Goal: Task Accomplishment & Management: Use online tool/utility

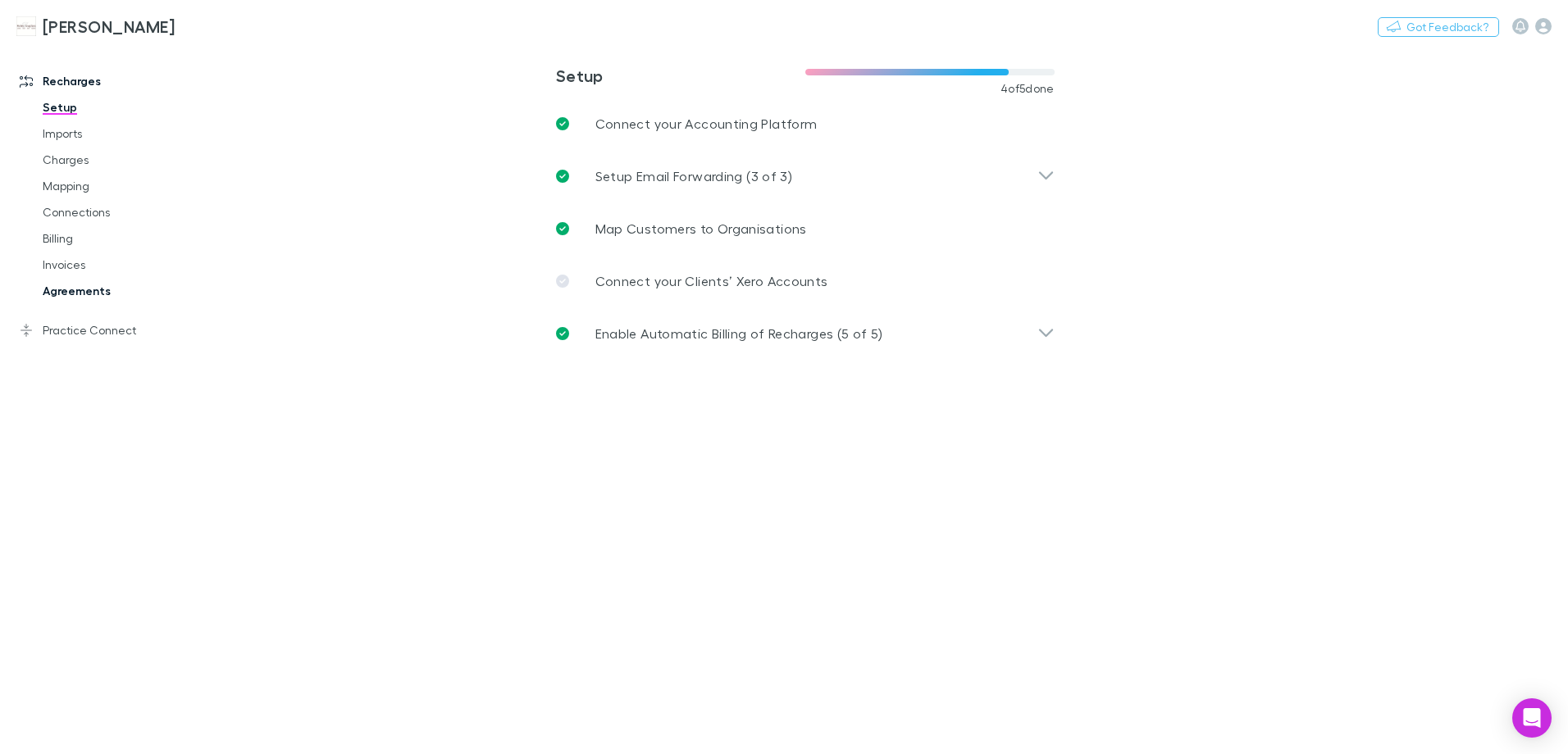
click at [85, 294] on link "Agreements" at bounding box center [124, 291] width 195 height 27
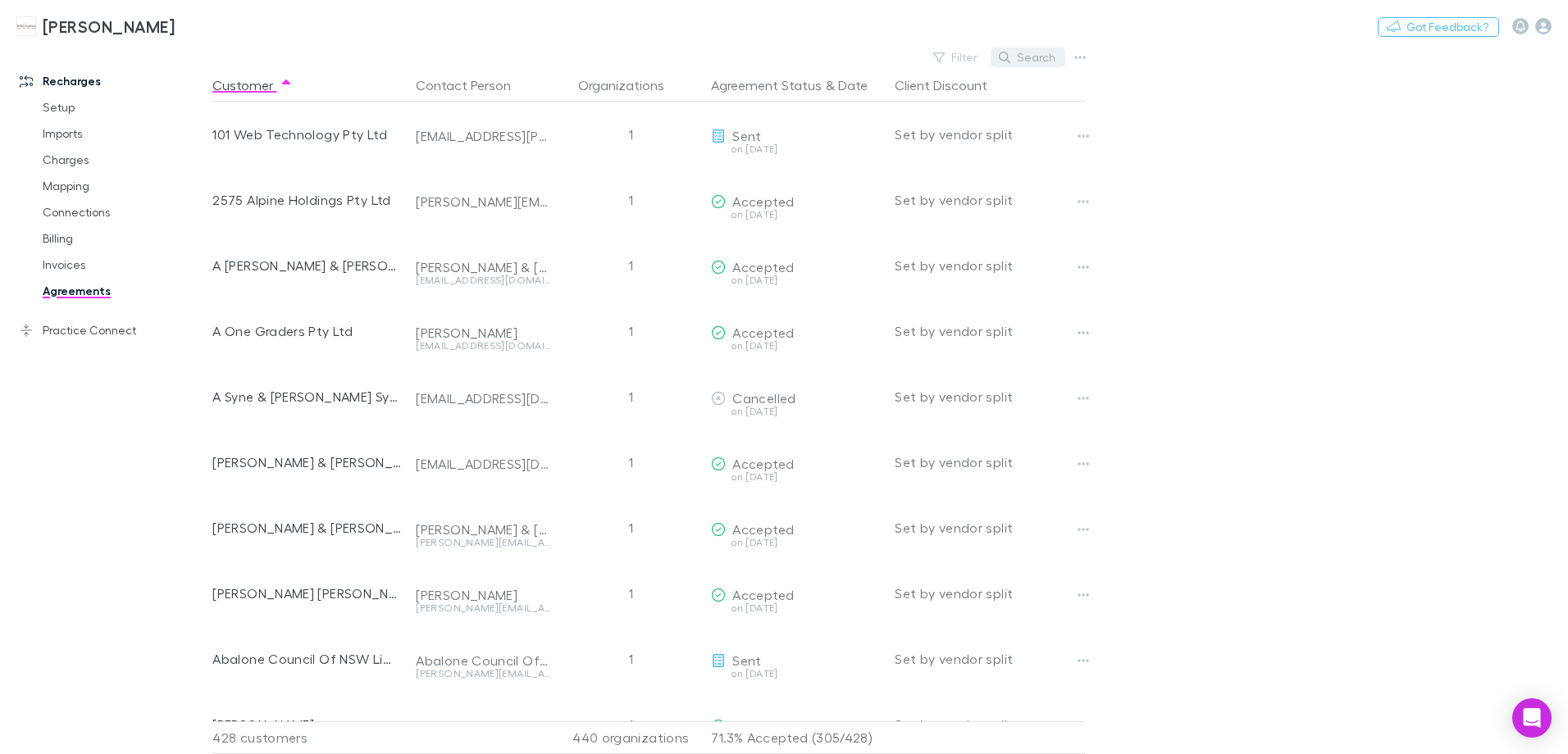
click at [1028, 56] on button "Search" at bounding box center [1027, 57] width 74 height 19
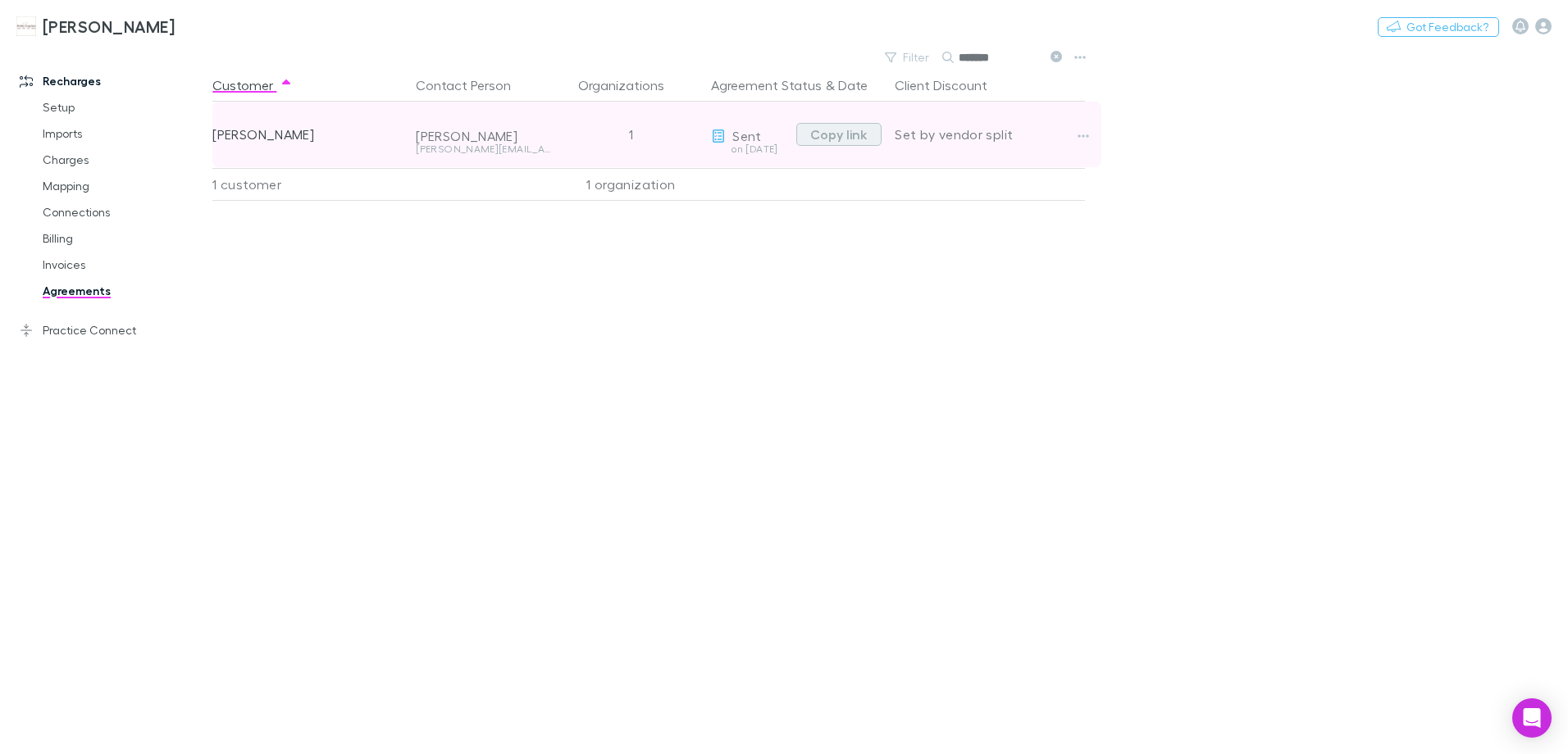
type input "*******"
click at [849, 132] on button "Copy link" at bounding box center [839, 134] width 86 height 23
click at [1076, 140] on button "button" at bounding box center [1083, 136] width 23 height 23
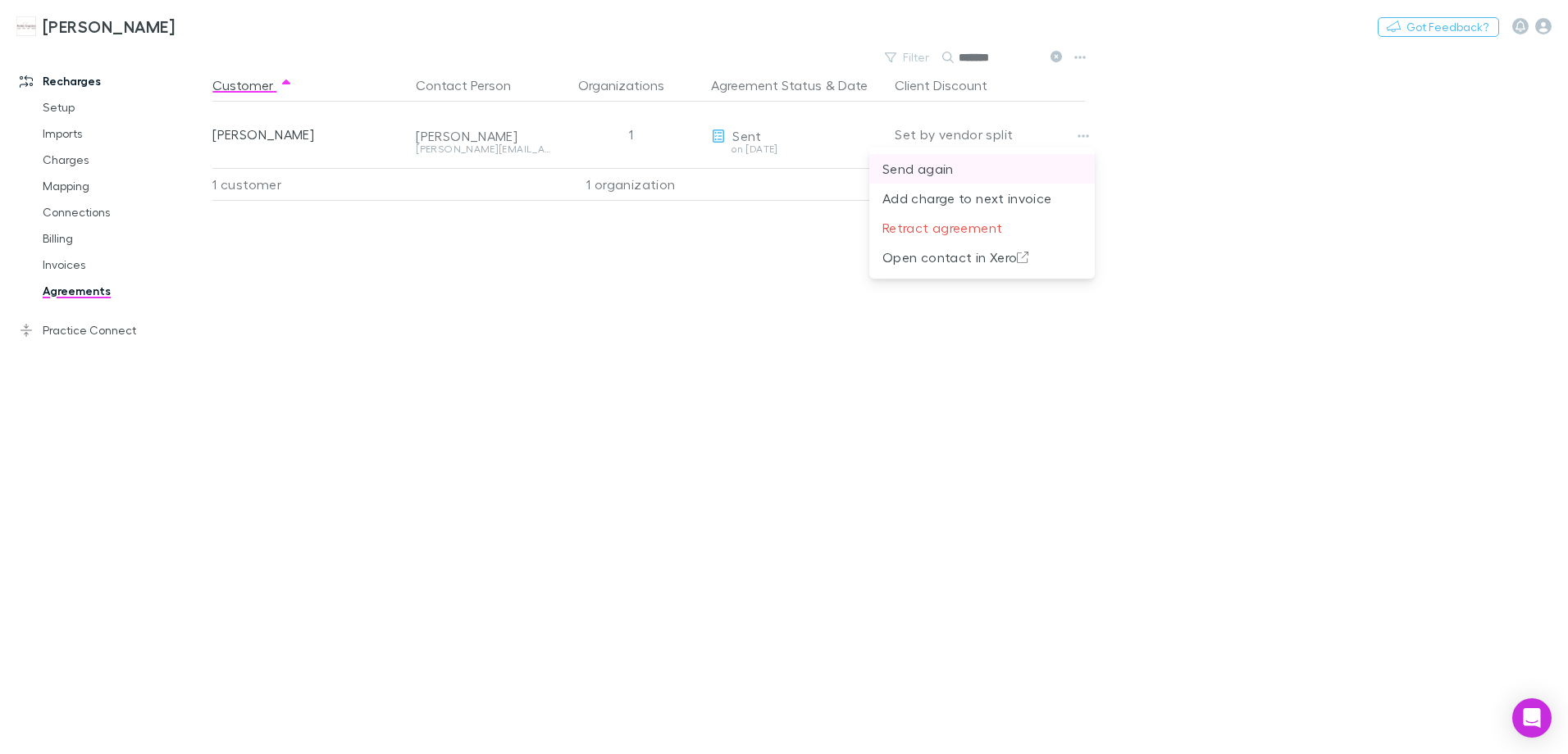
click at [952, 168] on p "Send again" at bounding box center [982, 168] width 200 height 19
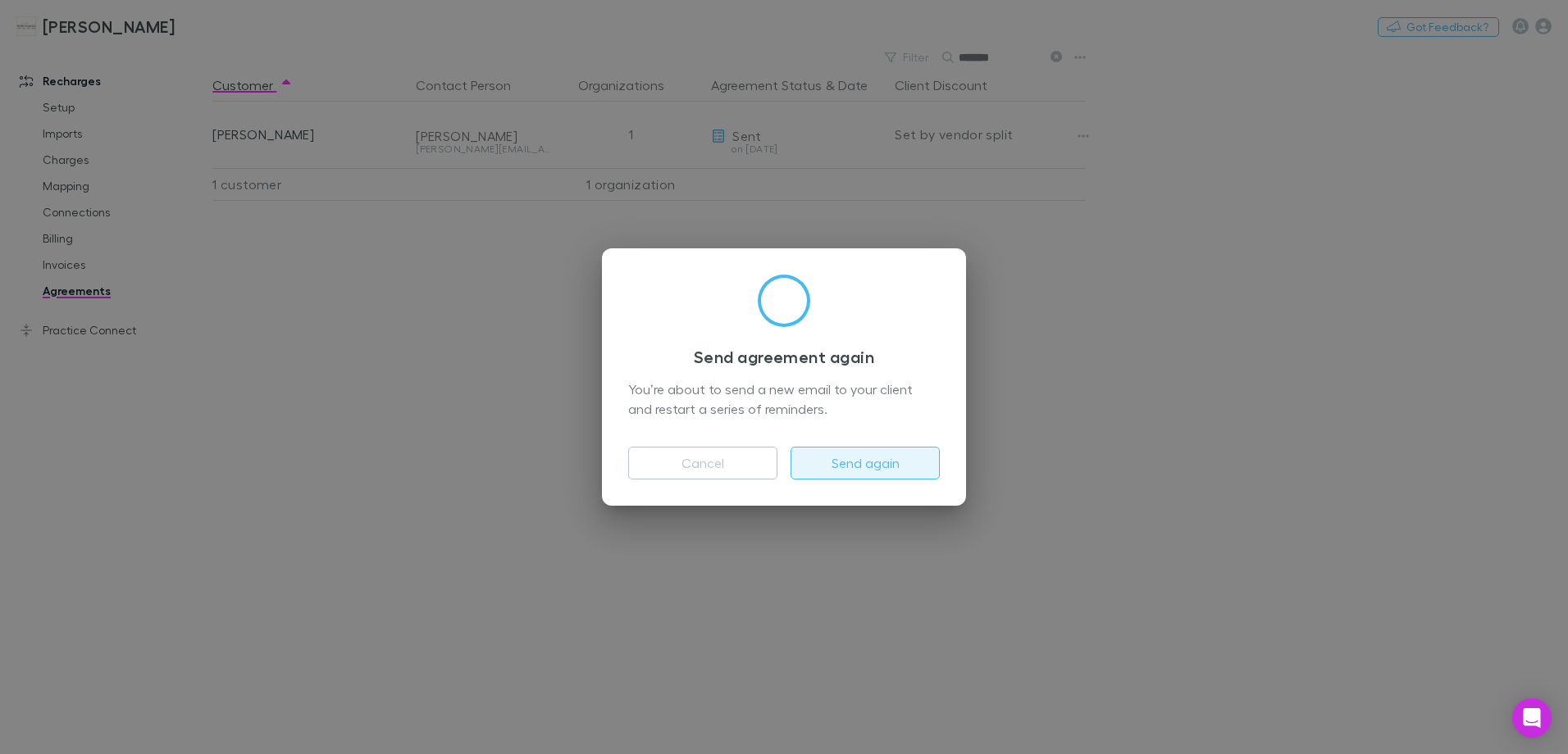
click at [885, 463] on button "Send again" at bounding box center [865, 463] width 149 height 33
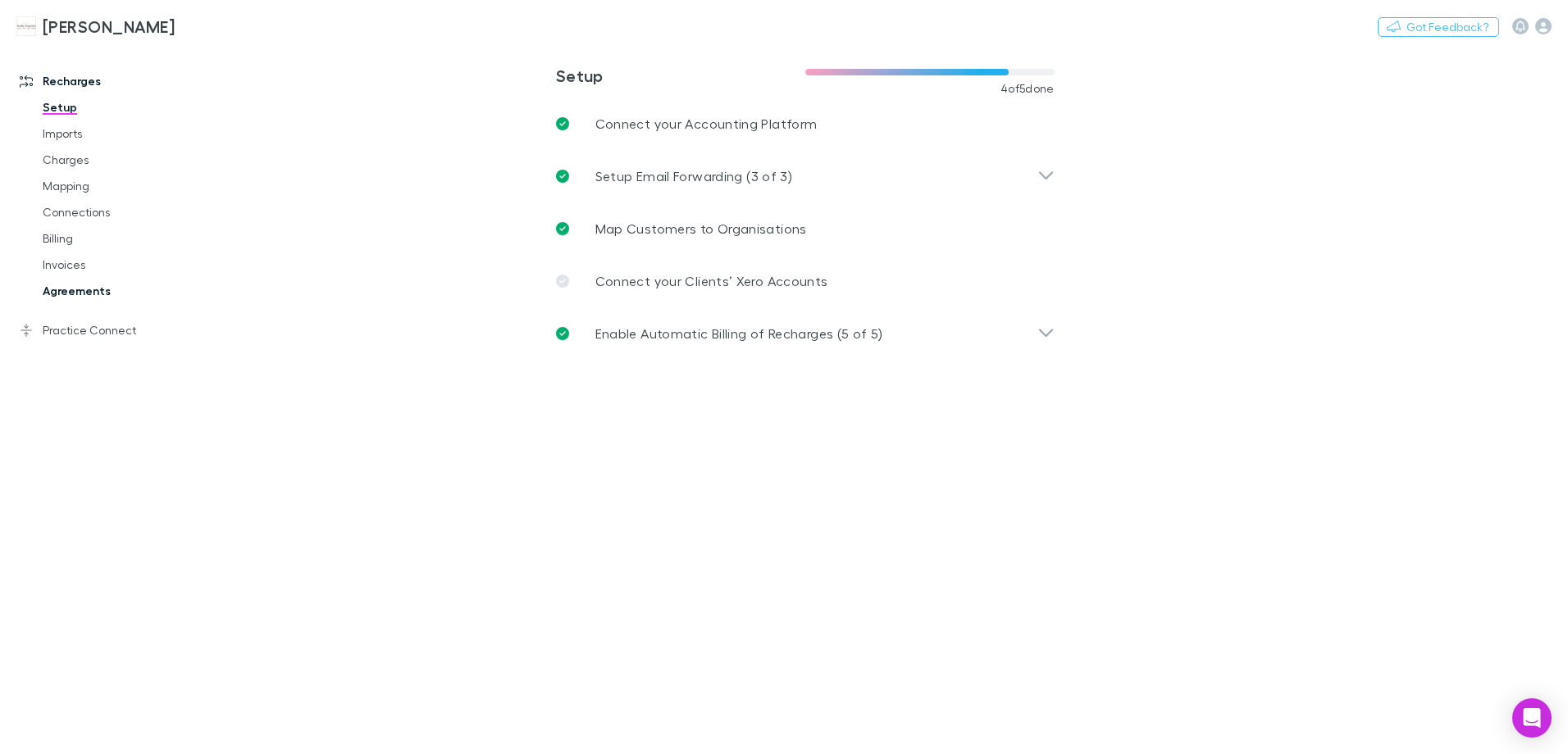
click at [72, 295] on link "Agreements" at bounding box center [124, 291] width 195 height 27
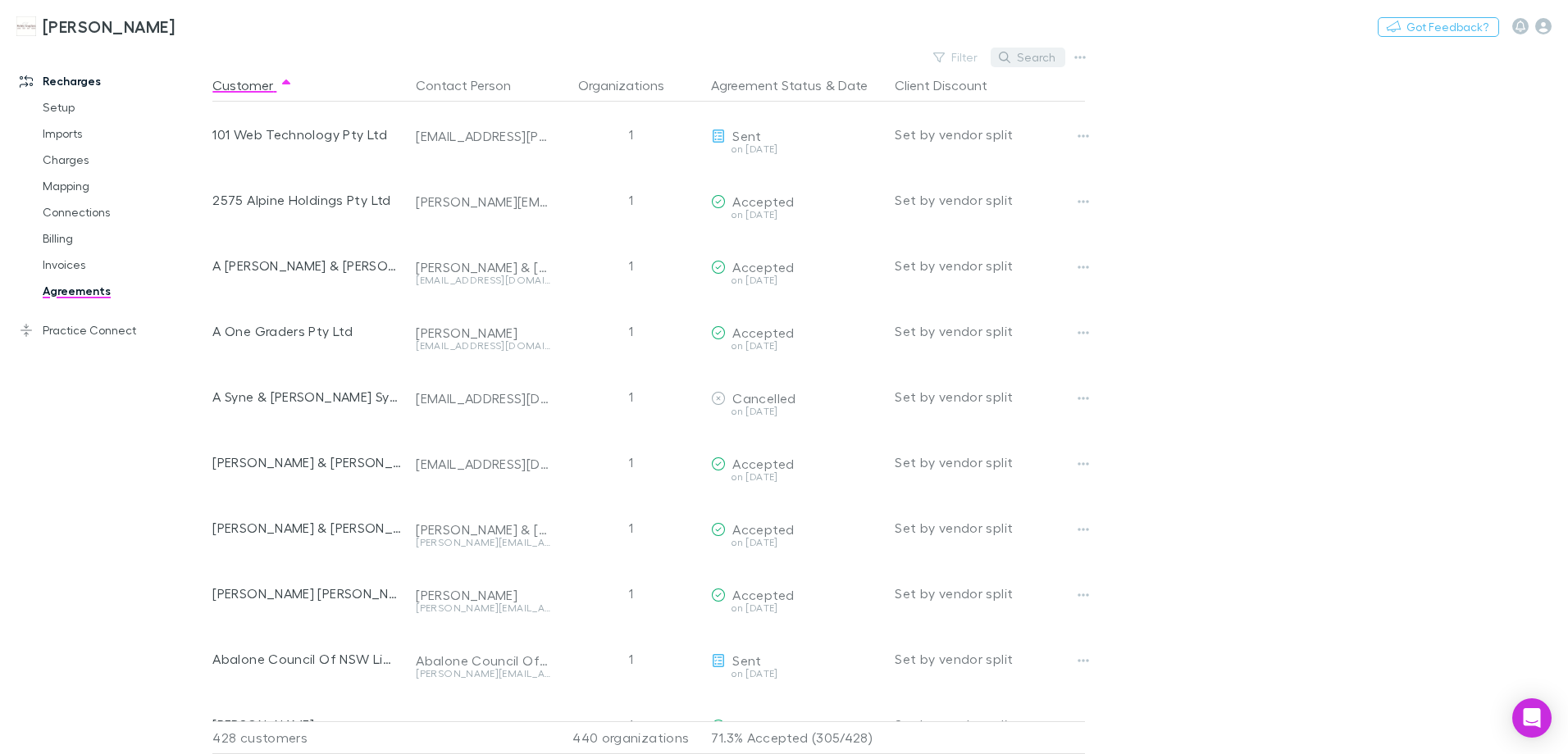
click at [1044, 56] on button "Search" at bounding box center [1027, 57] width 74 height 19
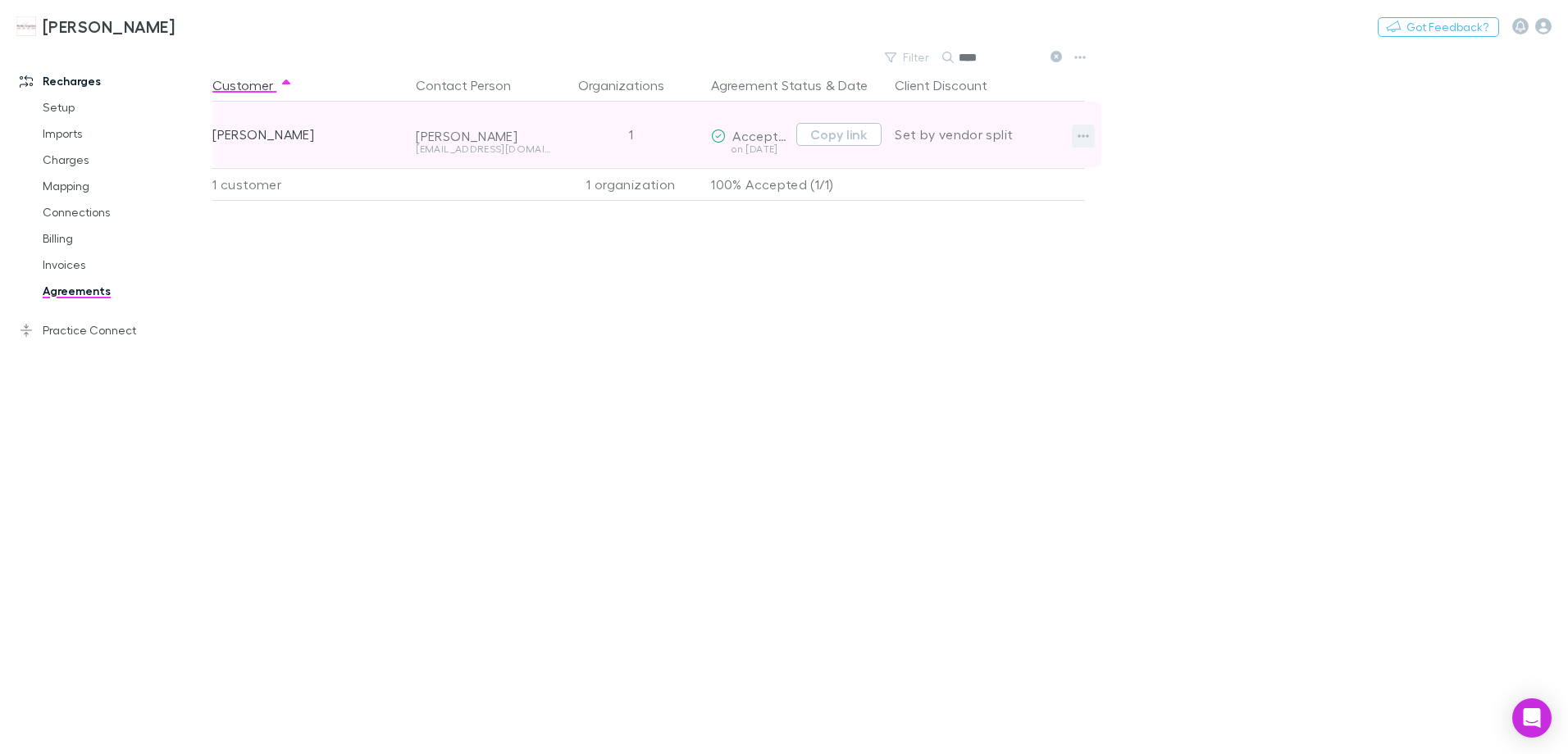
type input "****"
click at [1088, 134] on icon "button" at bounding box center [1083, 136] width 11 height 13
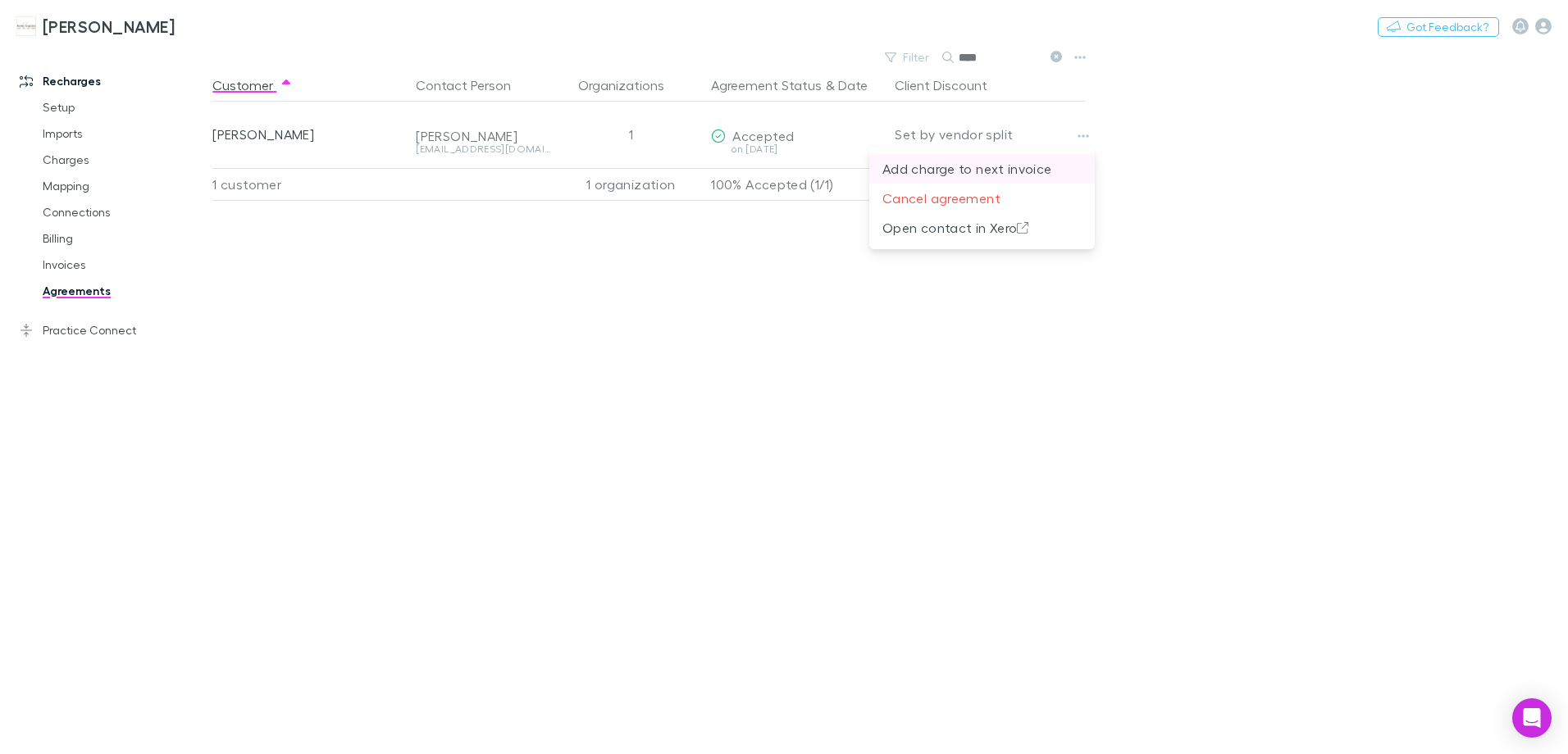
click at [1004, 172] on p "Add charge to next invoice" at bounding box center [982, 168] width 200 height 19
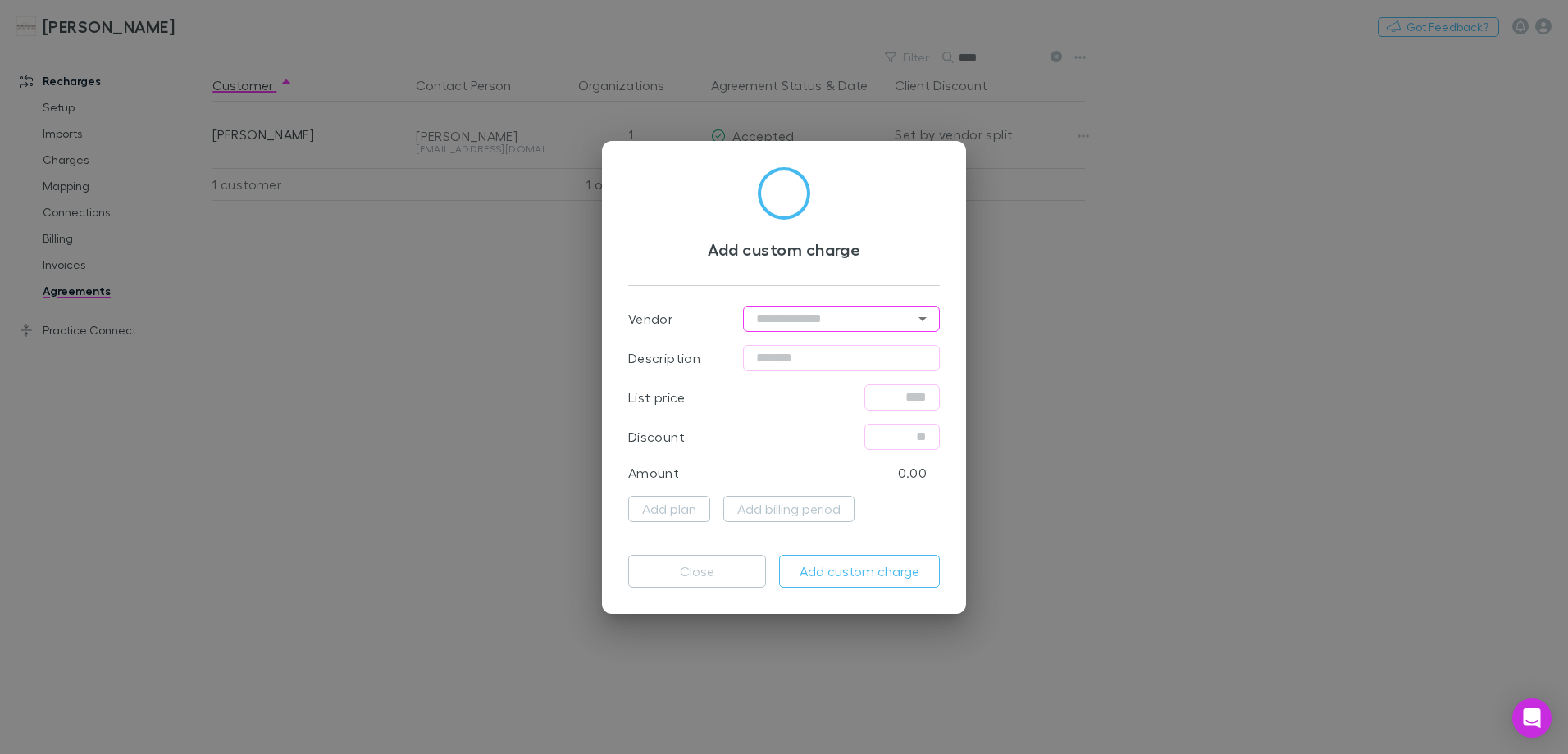
click at [903, 325] on input "text" at bounding box center [841, 319] width 197 height 27
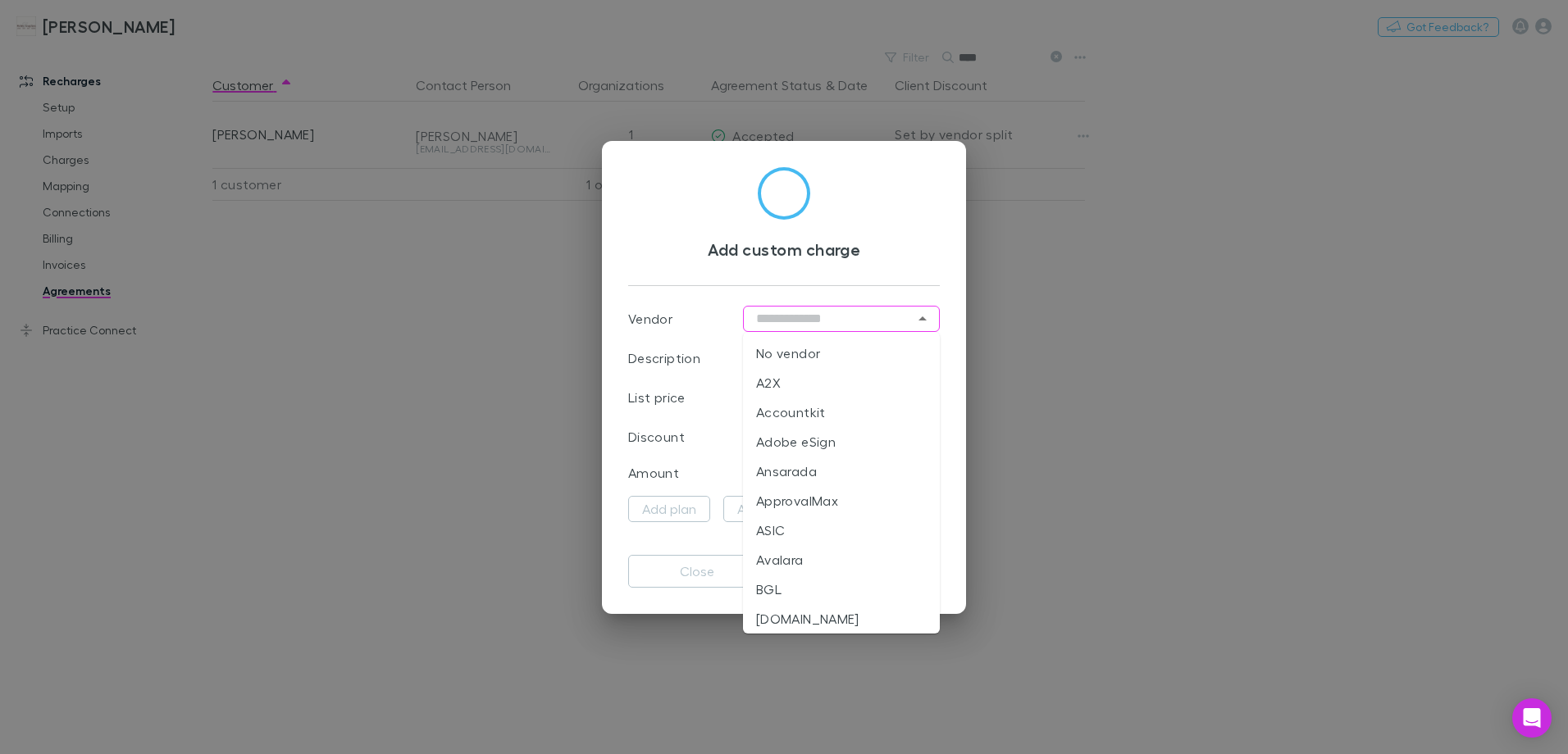
click at [1048, 325] on div "Add custom charge Vendor ​ Description ​ List price ​ Discount ​ Amount 0.00 Ad…" at bounding box center [784, 377] width 1568 height 754
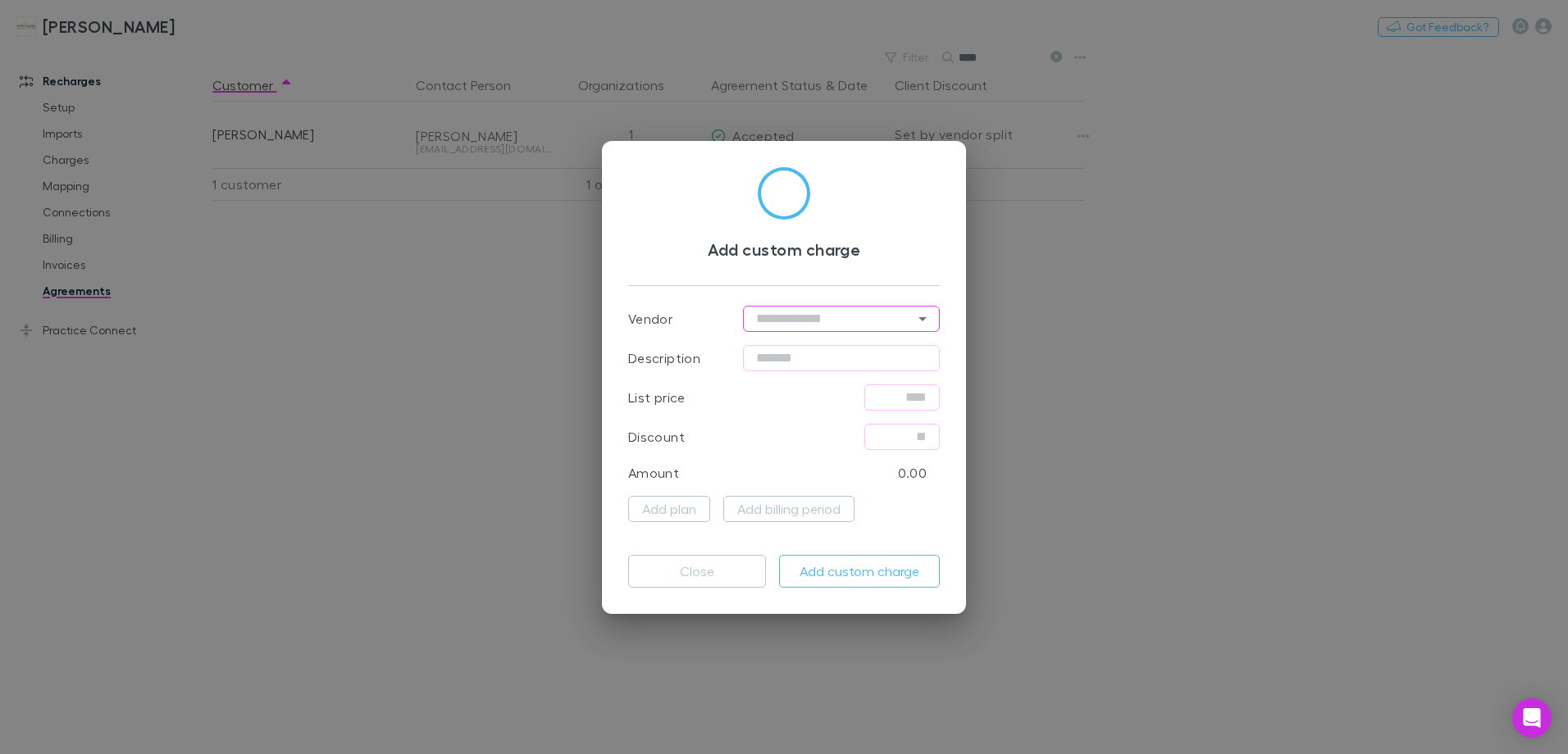
click at [929, 323] on icon "Open" at bounding box center [922, 318] width 19 height 19
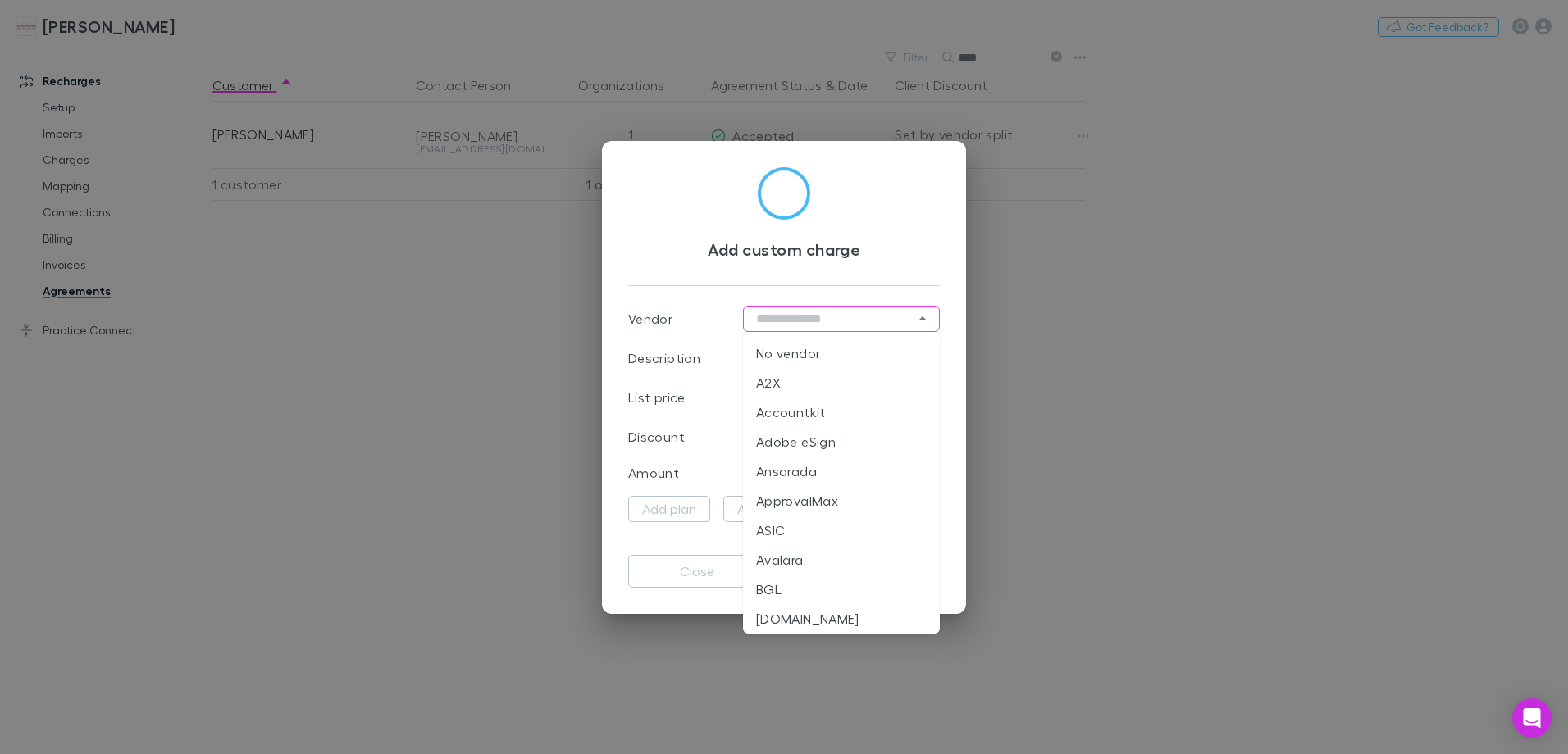
click at [861, 351] on li "No vendor" at bounding box center [841, 353] width 197 height 29
type input "*********"
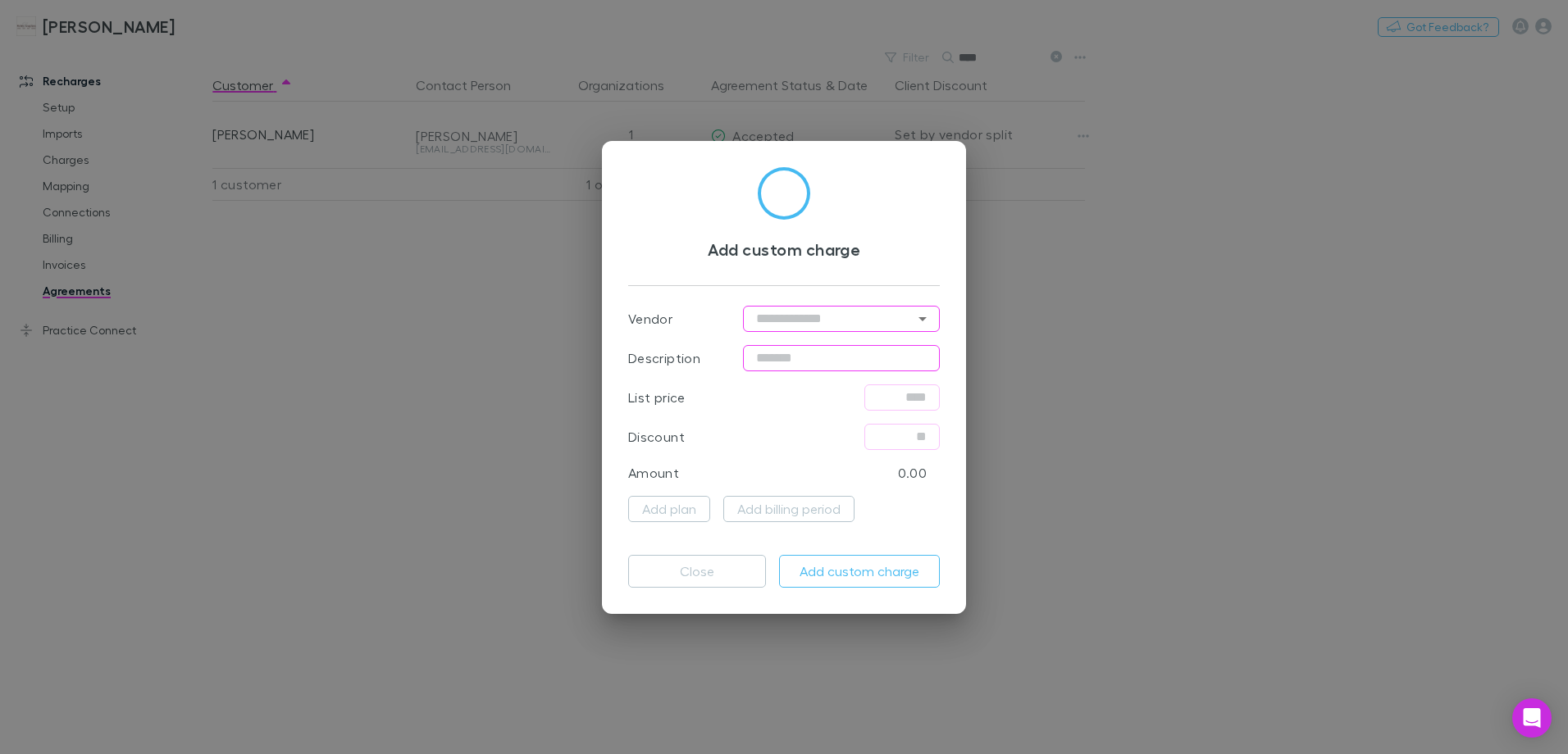
click at [884, 368] on input "text" at bounding box center [841, 358] width 197 height 27
drag, startPoint x: 354, startPoint y: 455, endPoint x: 382, endPoint y: 451, distance: 28.3
click at [362, 453] on div "Add custom charge Vendor ​ Description ​ List price ​ Discount ​ Amount 0.00 Ad…" at bounding box center [784, 377] width 1568 height 754
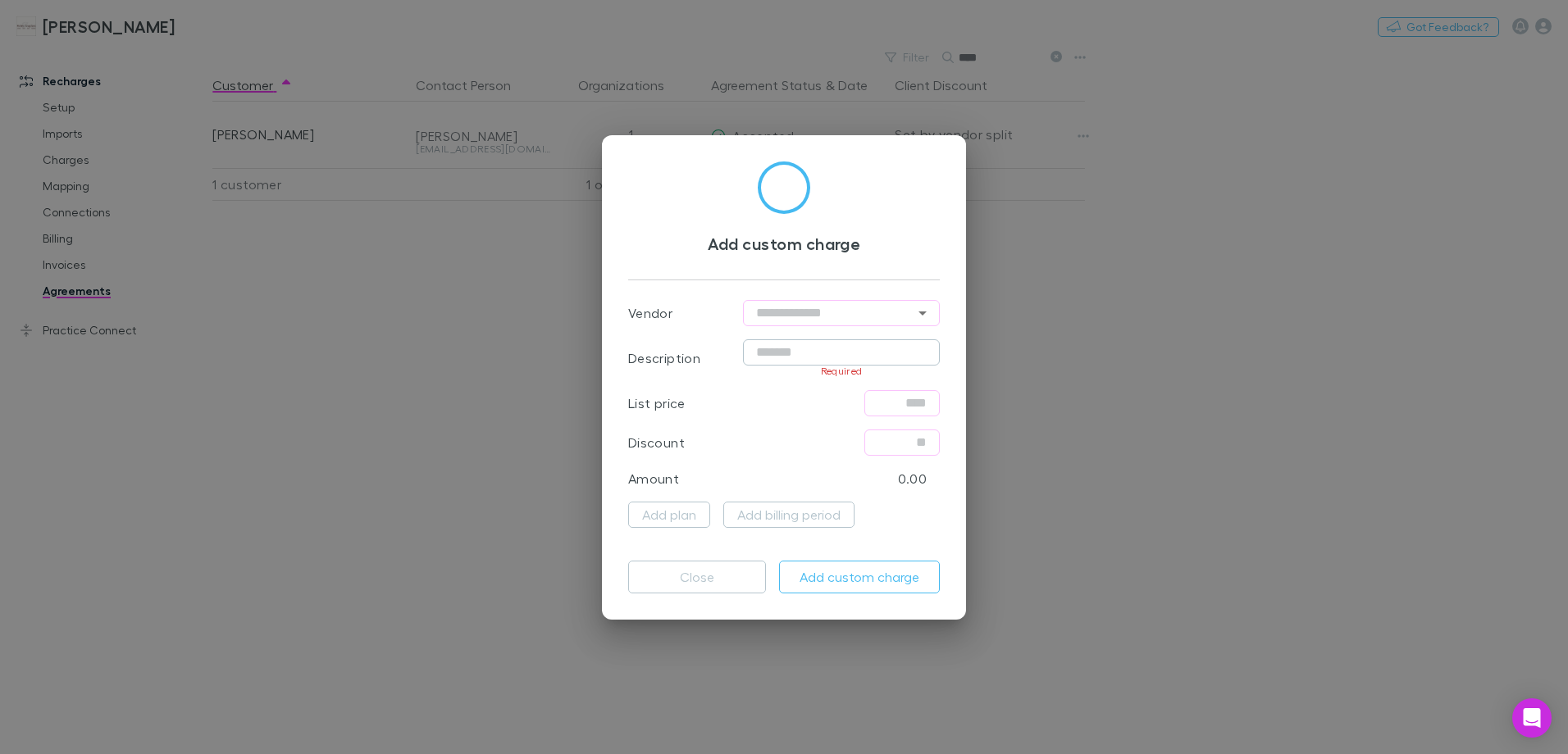
drag, startPoint x: 480, startPoint y: 302, endPoint x: 786, endPoint y: 348, distance: 309.4
click at [786, 348] on input "text" at bounding box center [841, 352] width 197 height 27
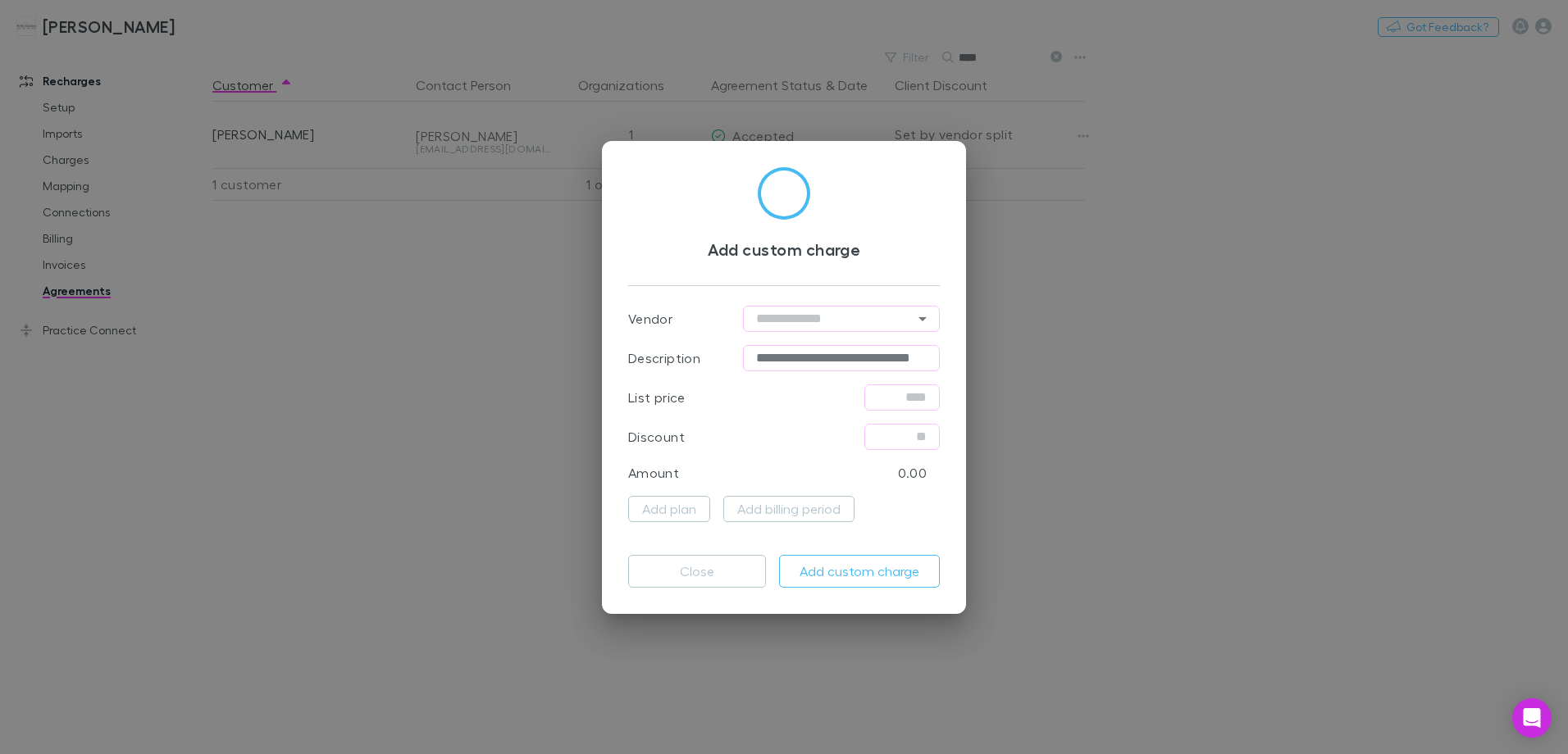
scroll to position [0, 21]
type input "**********"
click at [897, 405] on input "text" at bounding box center [902, 397] width 75 height 27
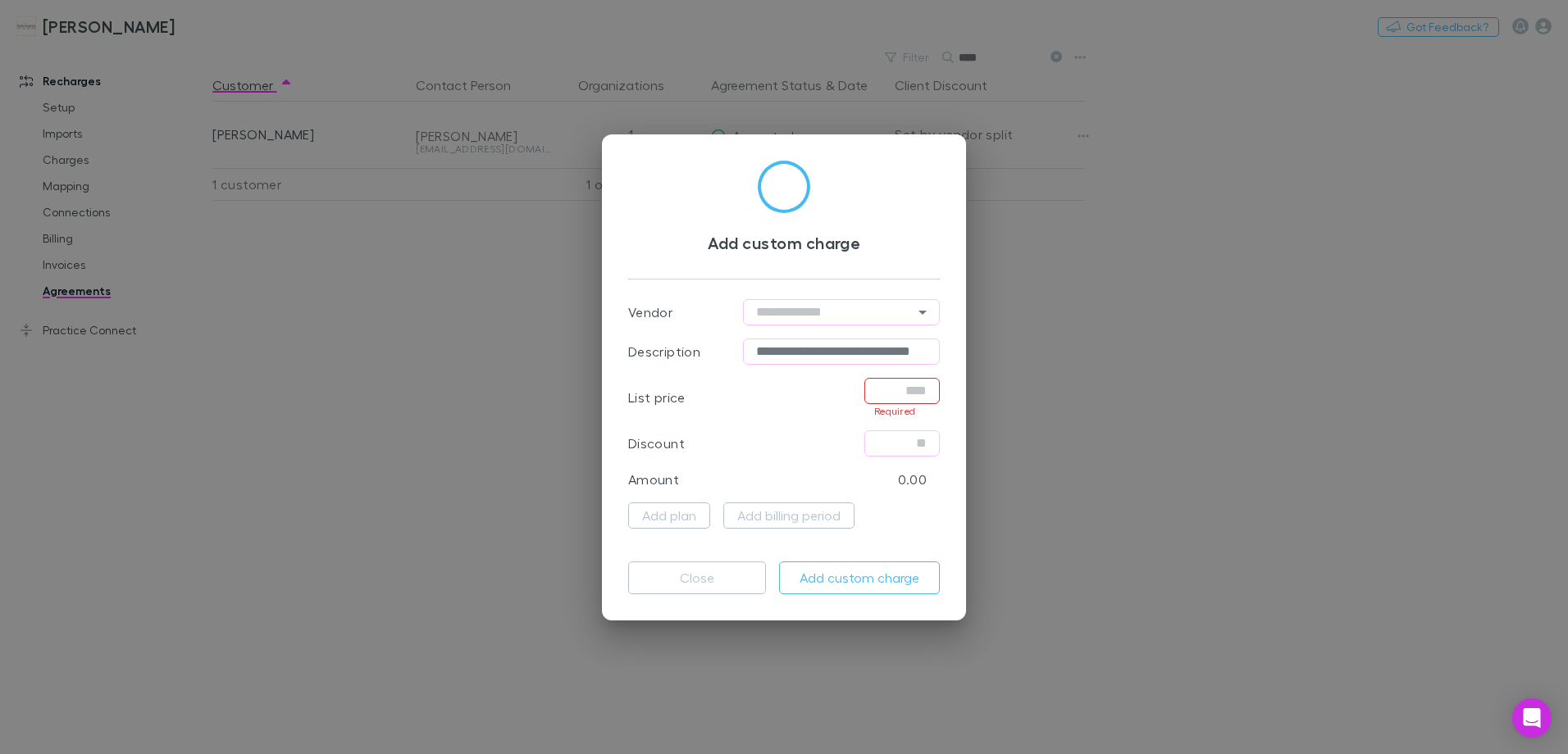
click at [898, 391] on input "text" at bounding box center [902, 391] width 75 height 27
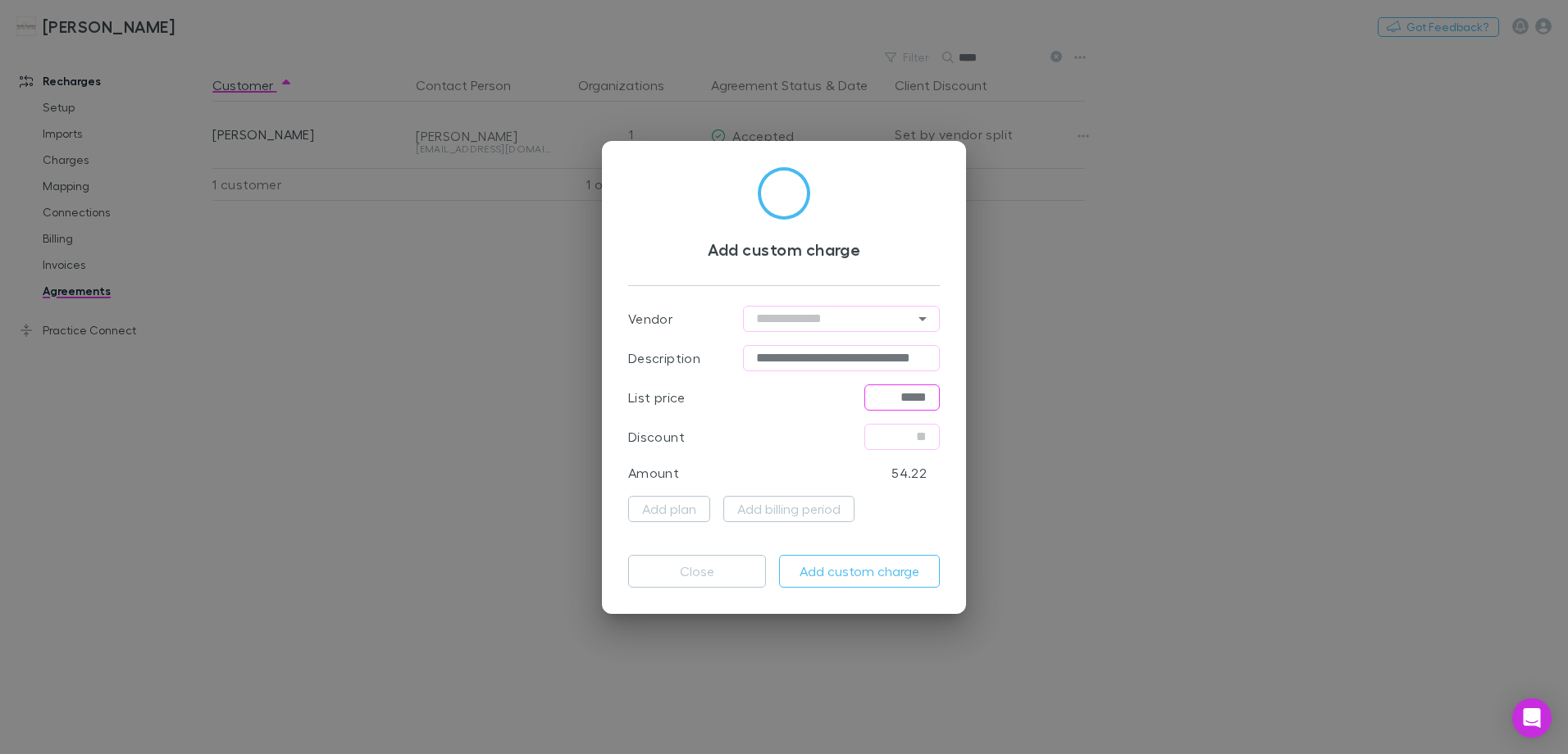
type input "*****"
click at [825, 571] on button "Add custom charge" at bounding box center [859, 572] width 161 height 33
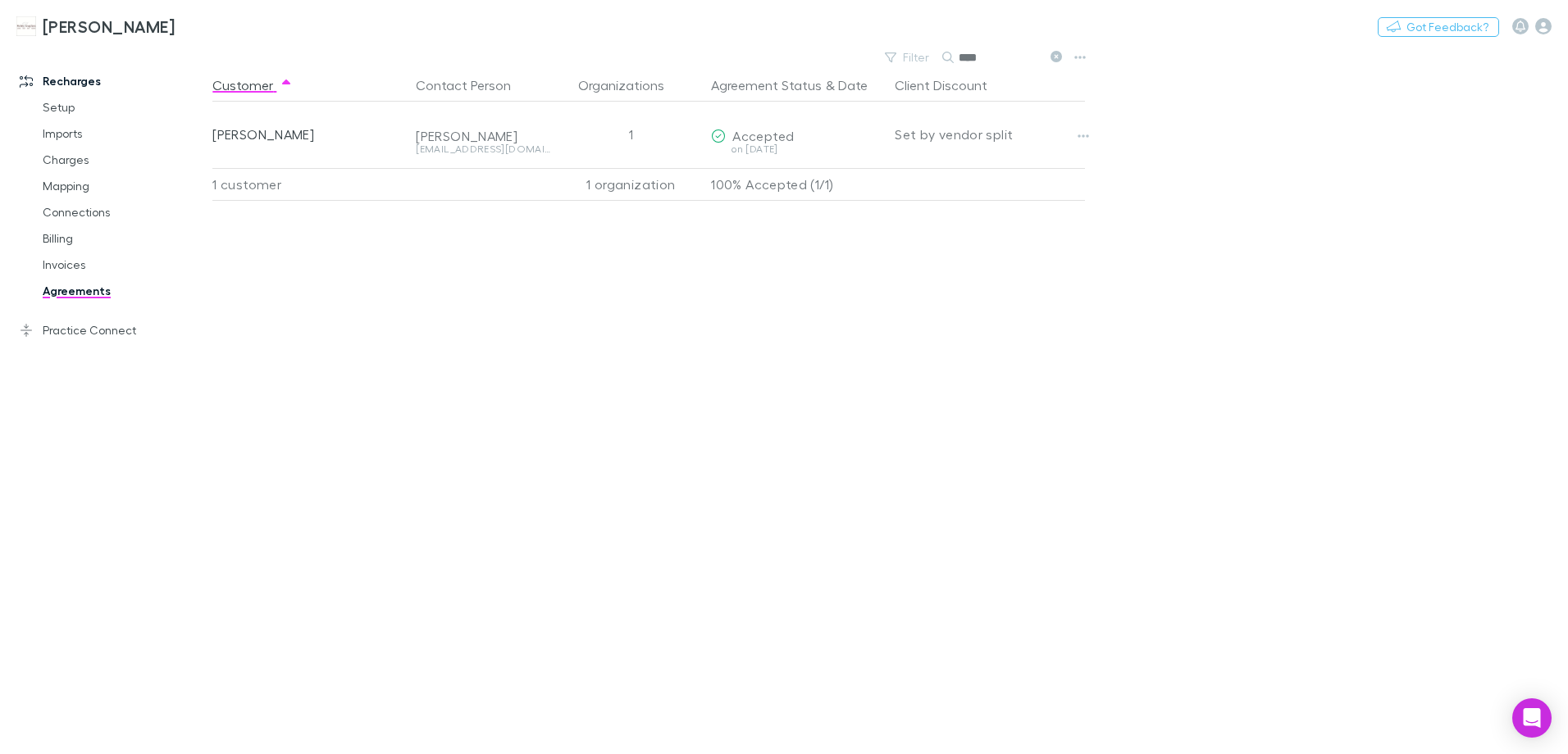
click at [948, 55] on icon at bounding box center [948, 57] width 11 height 11
click at [1058, 58] on icon at bounding box center [1056, 56] width 11 height 11
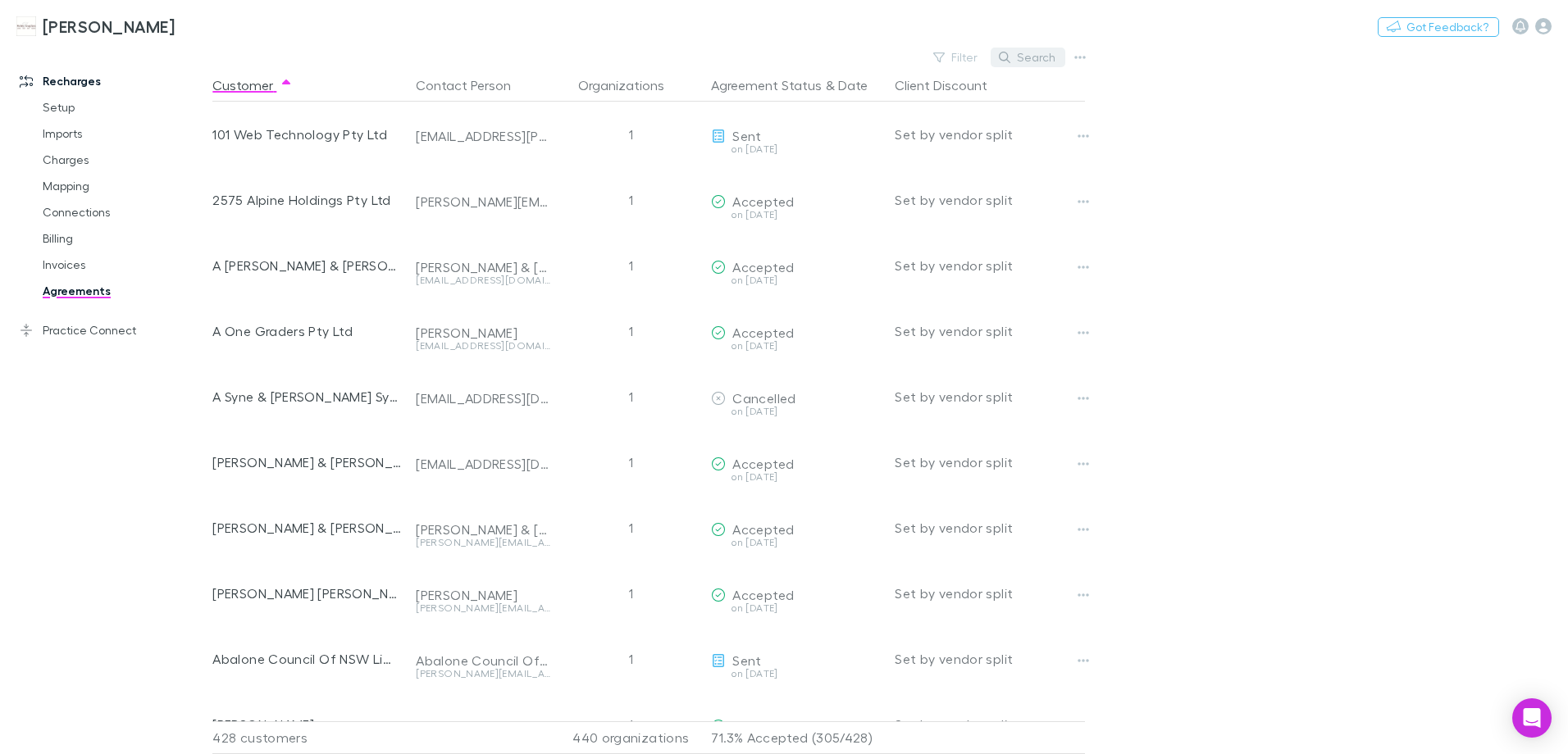
click at [1017, 58] on button "Search" at bounding box center [1027, 57] width 74 height 19
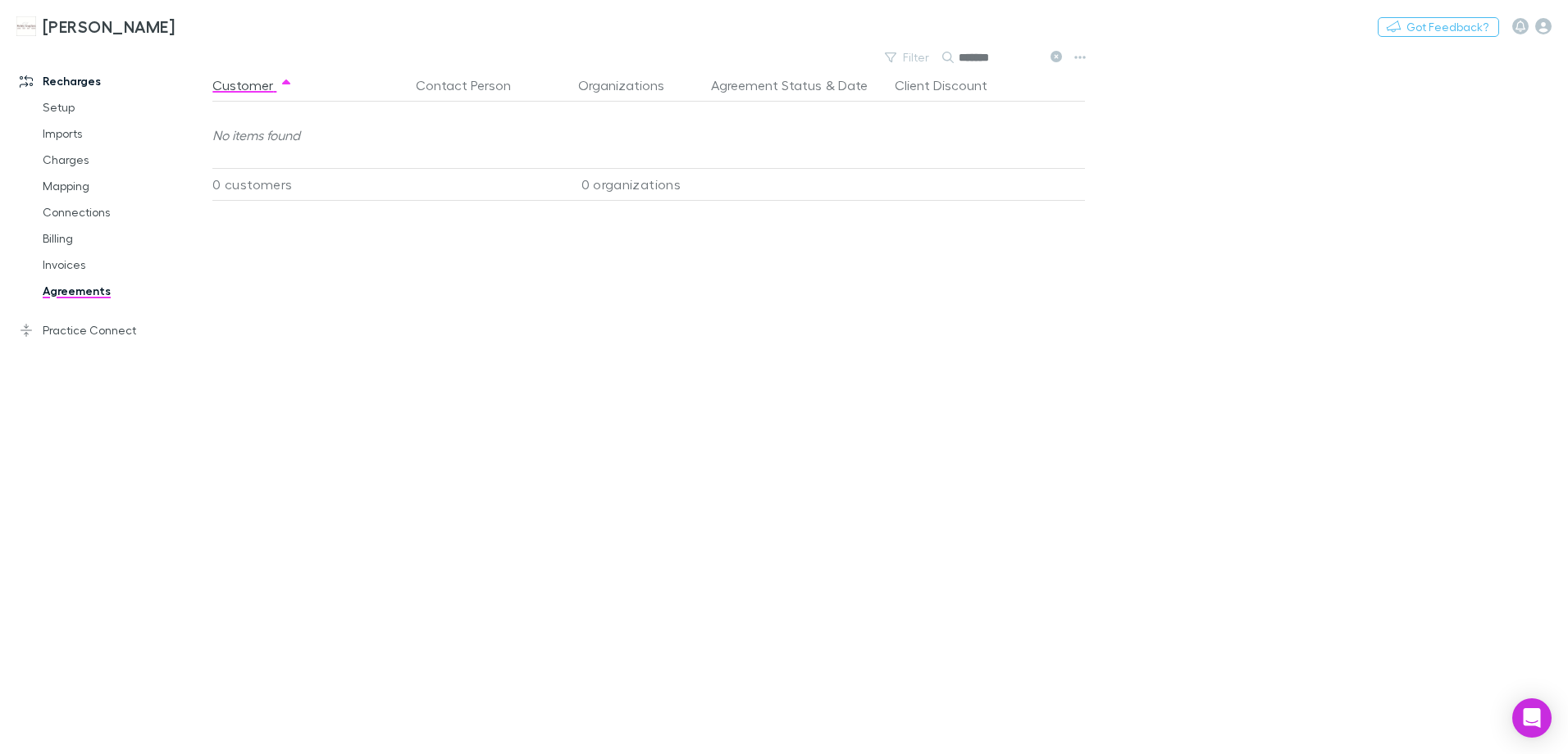
type input "******"
click at [83, 188] on link "Mapping" at bounding box center [124, 186] width 195 height 27
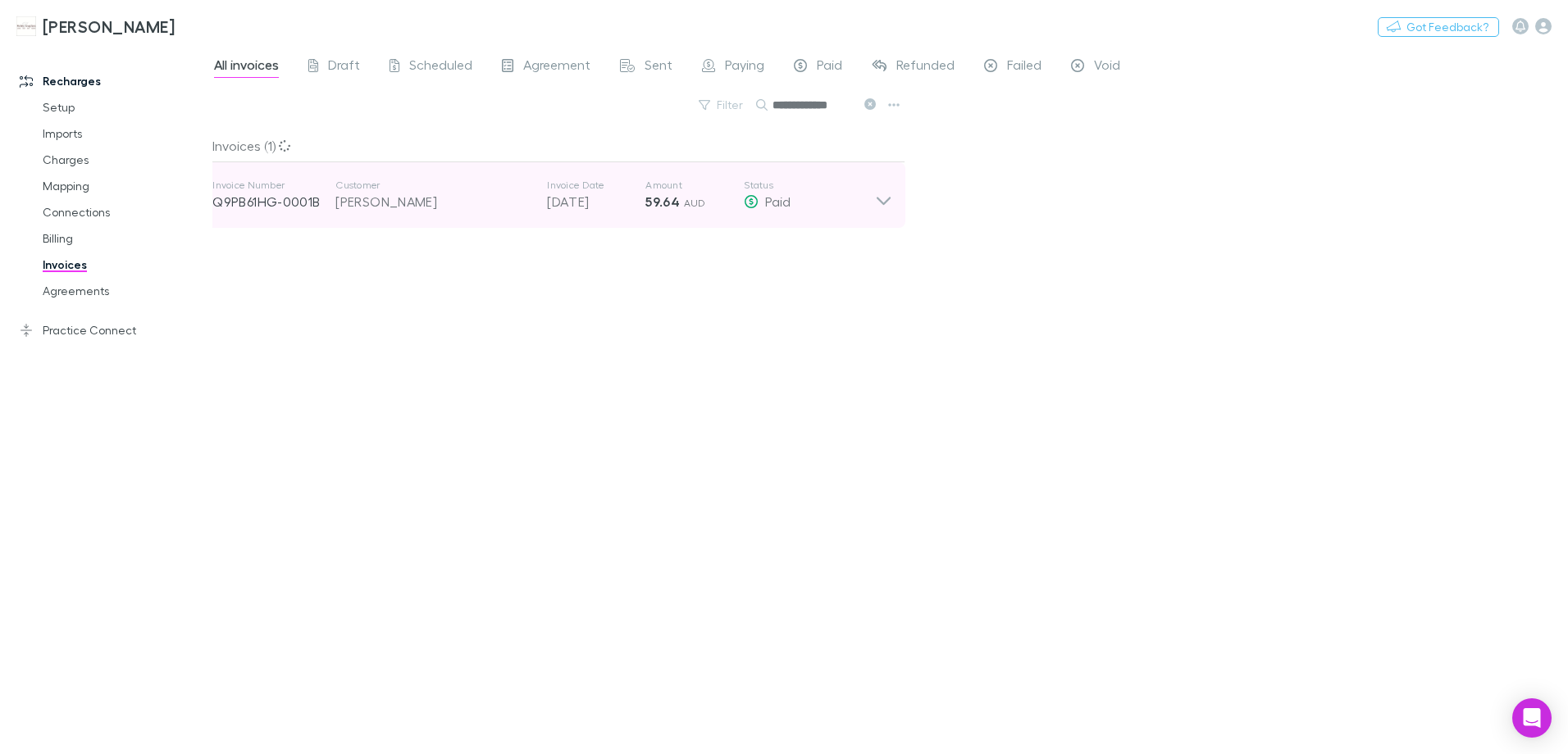
click at [889, 195] on icon at bounding box center [884, 195] width 17 height 33
